Goal: Navigation & Orientation: Find specific page/section

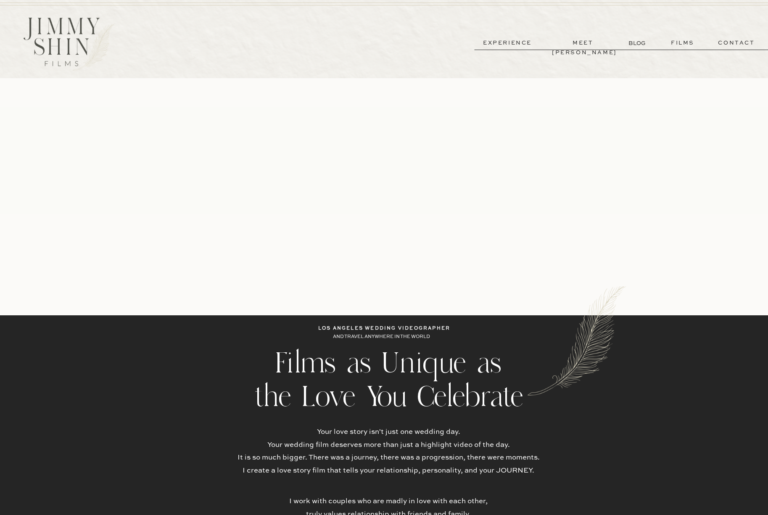
click at [593, 41] on p "meet [PERSON_NAME]" at bounding box center [583, 43] width 62 height 10
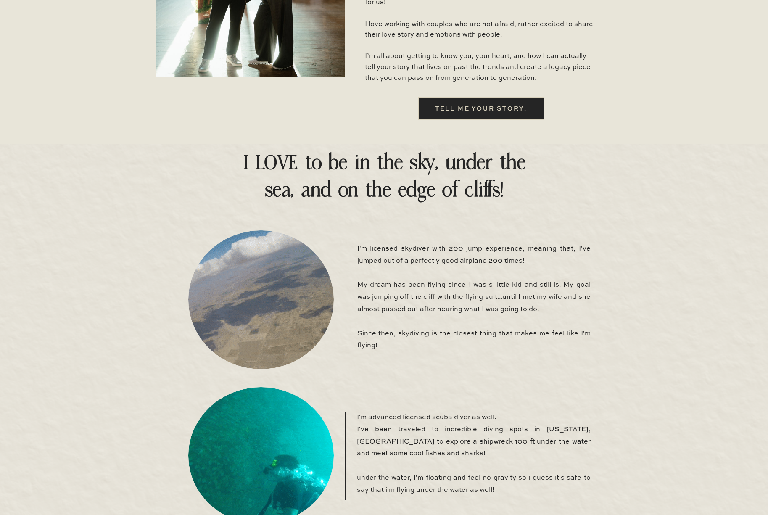
scroll to position [10, 0]
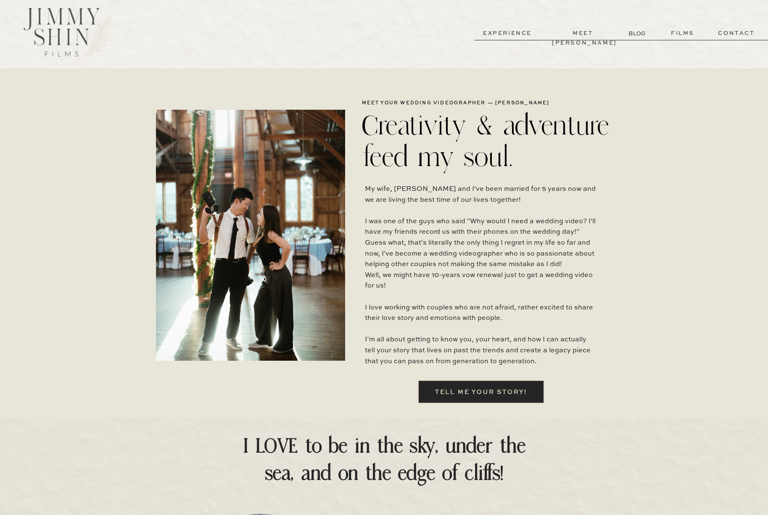
click at [676, 32] on p "films" at bounding box center [682, 34] width 41 height 10
